Goal: Obtain resource: Download file/media

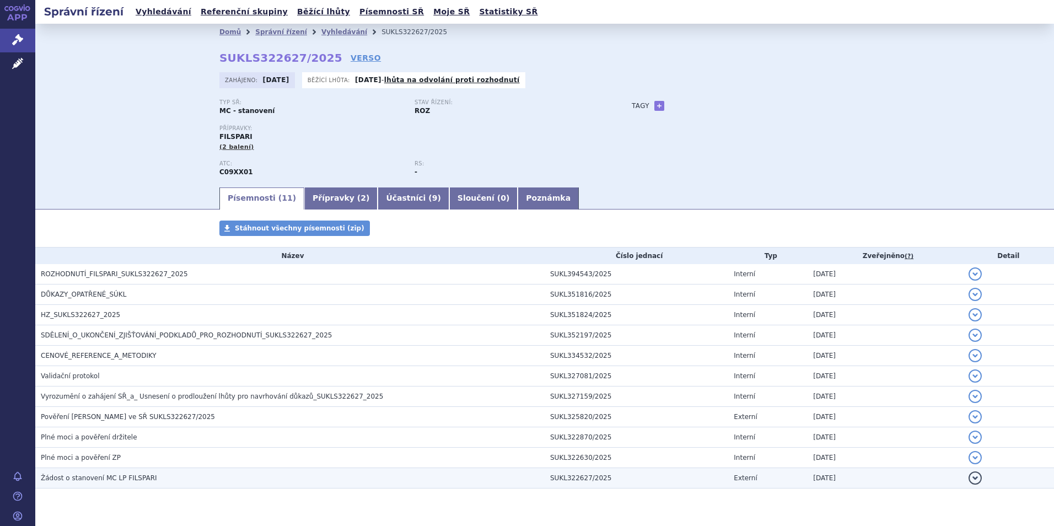
click at [116, 480] on span "Žádost o stanovení MC LP FILSPARI" at bounding box center [99, 478] width 116 height 8
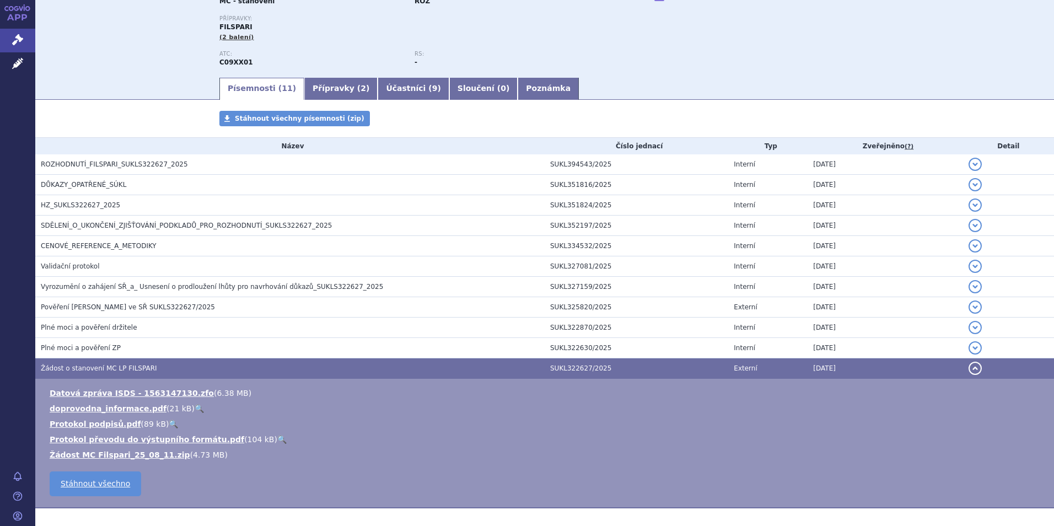
scroll to position [158, 0]
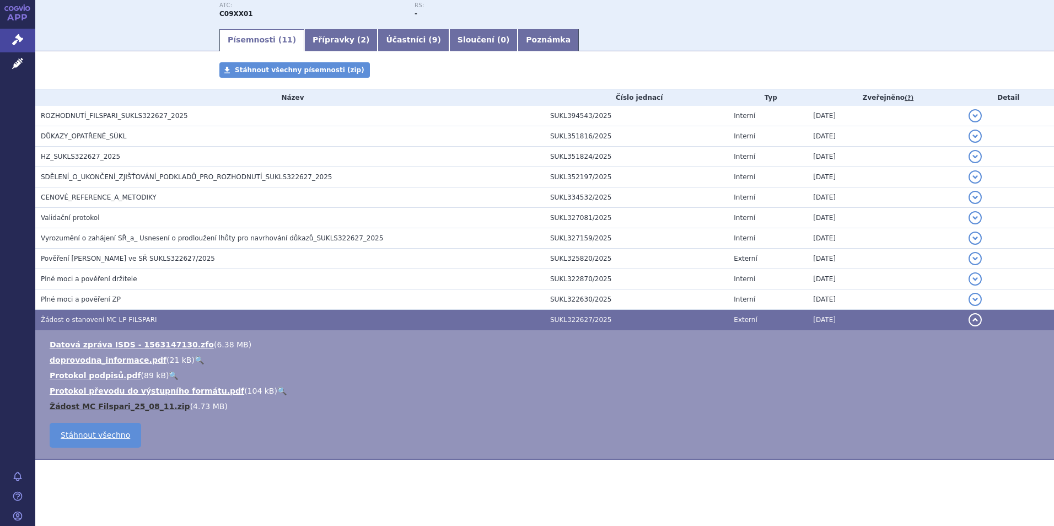
click at [117, 408] on link "Žádost MC Filspari_25_08_11.zip" at bounding box center [120, 406] width 141 height 9
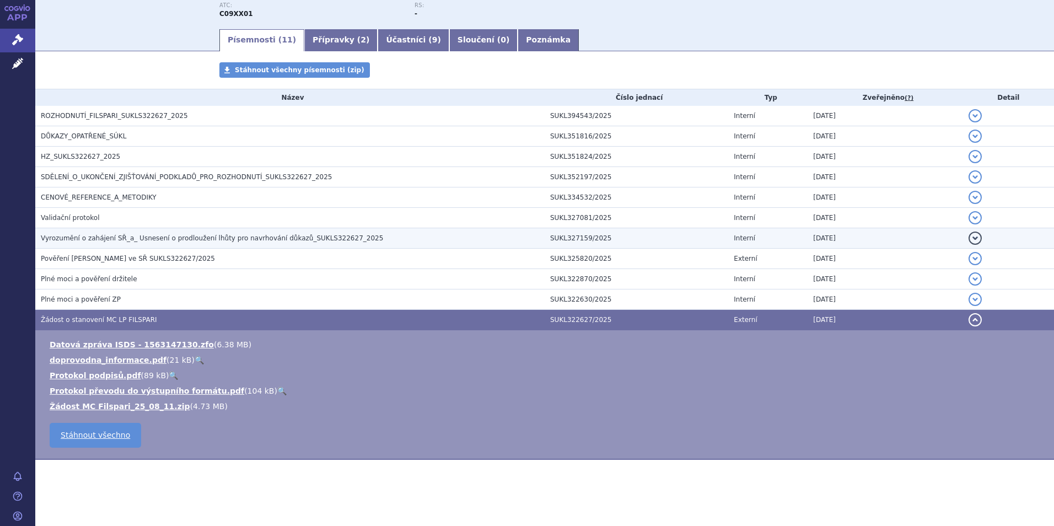
click at [115, 242] on span "Vyrozumění o zahájení SŘ_a_ Usnesení o prodloužení lhůty pro navrhování důkazů_…" at bounding box center [212, 238] width 342 height 8
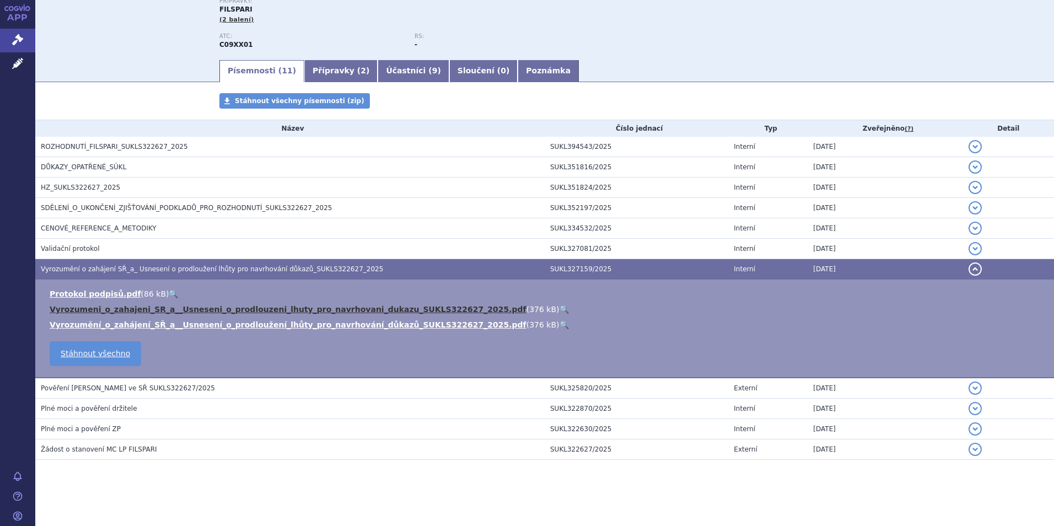
click at [214, 312] on link "Vyrozumeni_o_zahajeni_SR_a__Usneseni_o_prodlouzeni_lhuty_pro_navrhovani_dukazu_…" at bounding box center [288, 309] width 477 height 9
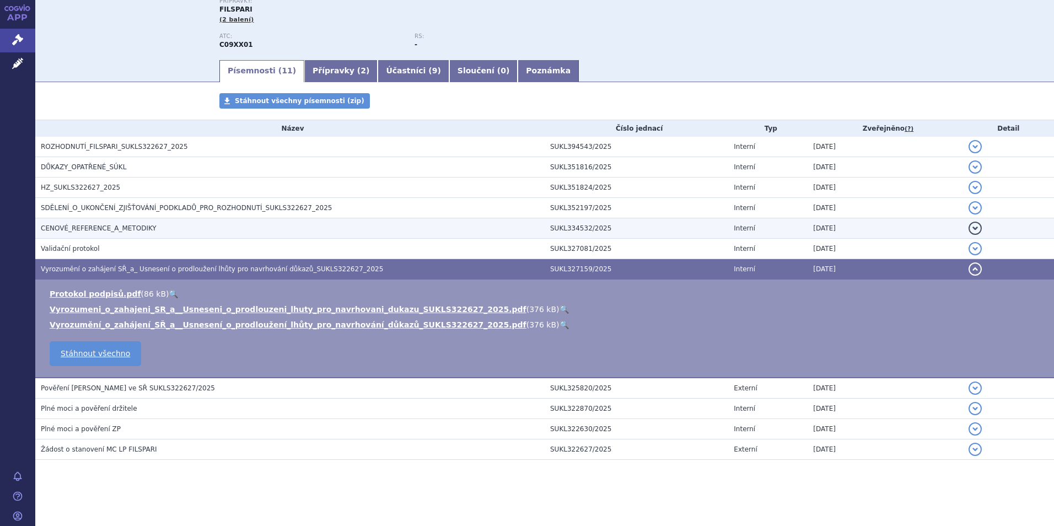
click at [88, 230] on span "CENOVÉ_REFERENCE_A_METODIKY" at bounding box center [99, 228] width 116 height 8
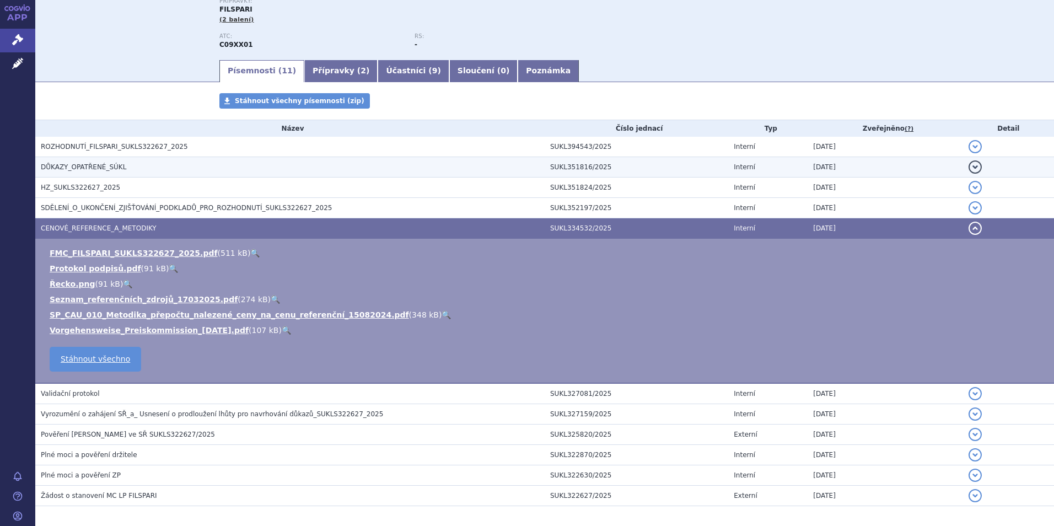
click at [93, 191] on span "HZ_SUKLS322627_2025" at bounding box center [80, 188] width 79 height 8
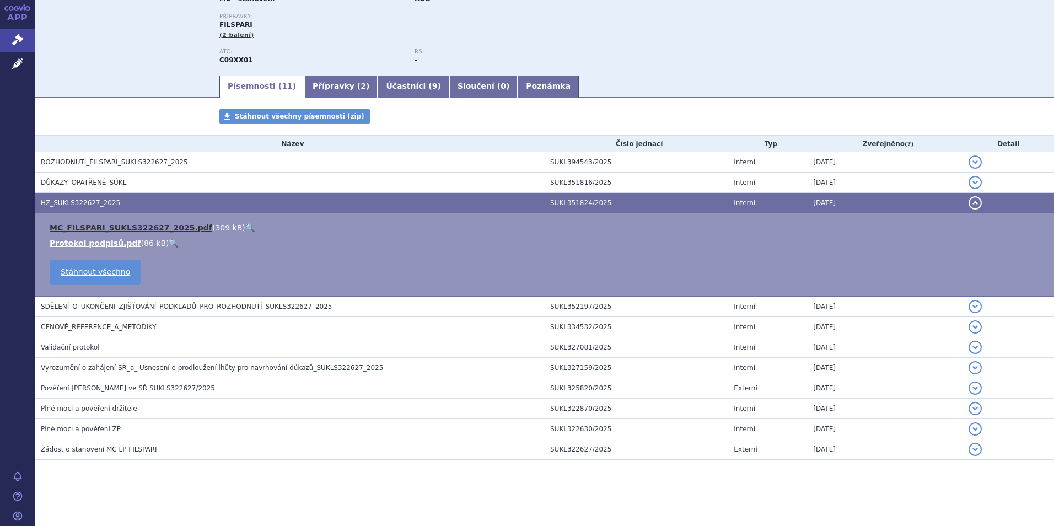
click at [116, 227] on link "MC_FILSPARI_SUKLS322627_2025.pdf" at bounding box center [131, 227] width 163 height 9
